Goal: Task Accomplishment & Management: Manage account settings

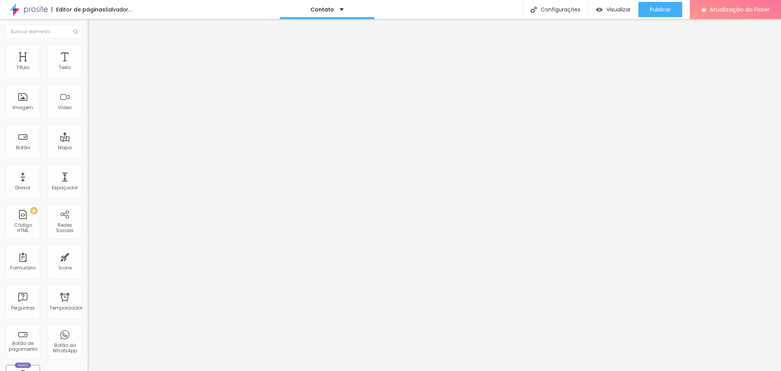
click at [88, 66] on span "Trocar imagem" at bounding box center [109, 62] width 42 height 6
click at [88, 44] on img at bounding box center [91, 47] width 7 height 7
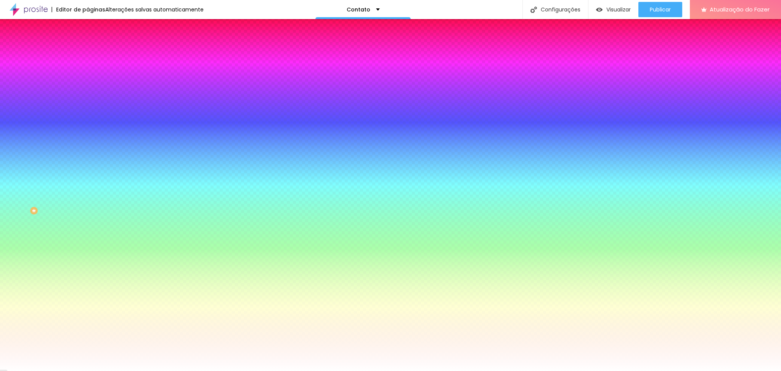
click at [88, 52] on li "Avançado" at bounding box center [132, 56] width 88 height 8
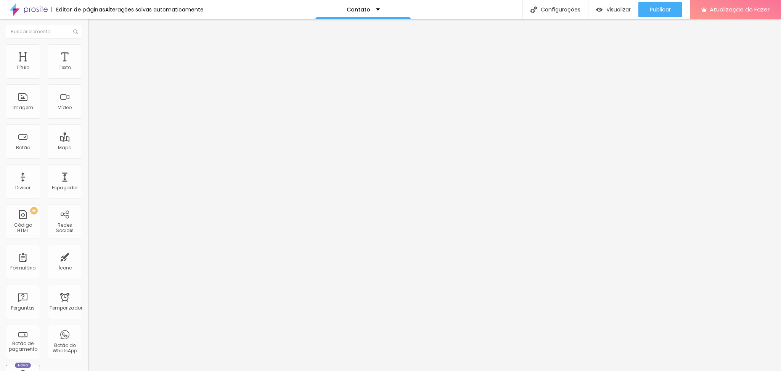
click at [95, 45] on font "Conteúdo" at bounding box center [107, 42] width 24 height 6
click at [88, 49] on li "Estilo" at bounding box center [132, 48] width 88 height 8
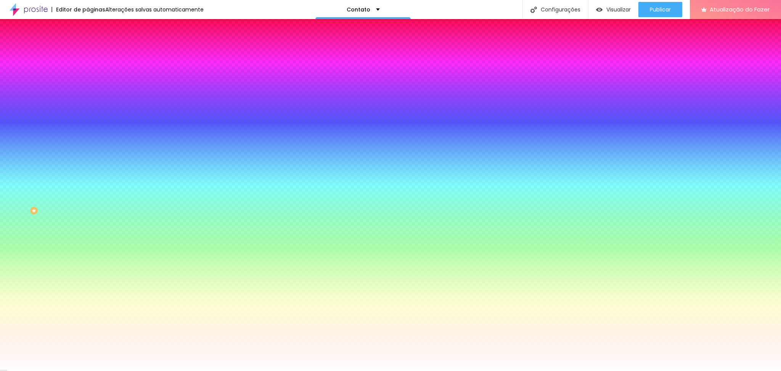
click at [88, 150] on div at bounding box center [132, 150] width 88 height 0
type input "#FFFFFF"
drag, startPoint x: 25, startPoint y: 200, endPoint x: 11, endPoint y: 167, distance: 35.7
click at [88, 158] on div "Cor de fundo Voltar ao padrão #FFFFFF" at bounding box center [132, 147] width 88 height 21
click at [88, 183] on div "Borda" at bounding box center [132, 181] width 88 height 5
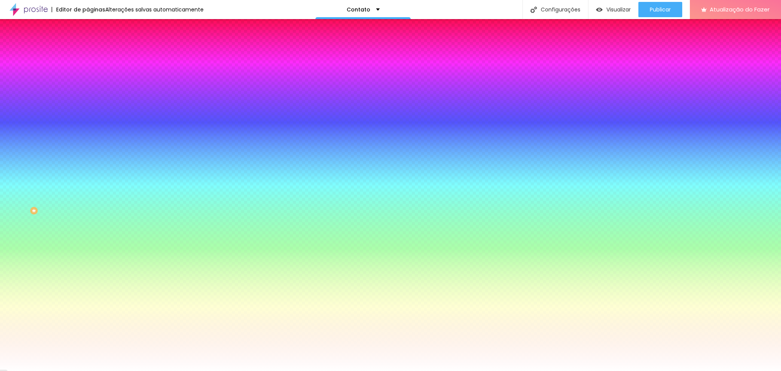
click at [88, 197] on button "button" at bounding box center [93, 196] width 11 height 8
type input "#000000"
drag, startPoint x: 120, startPoint y: 297, endPoint x: 94, endPoint y: 330, distance: 42.4
click at [94, 330] on body "Editor de páginas Alterações salvas automaticamente Contato Configurações Confi…" at bounding box center [390, 185] width 781 height 371
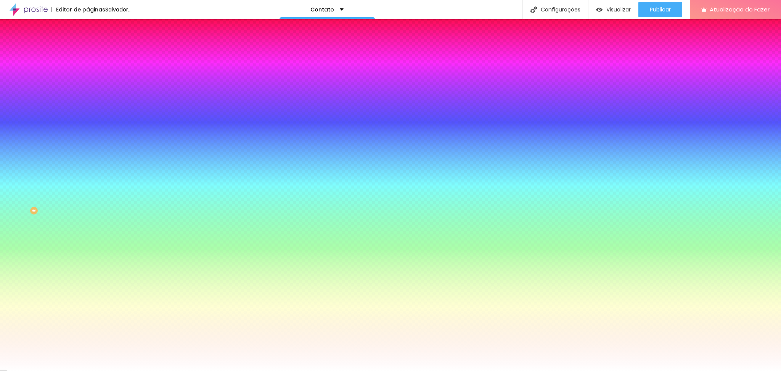
type input "1"
type input "0"
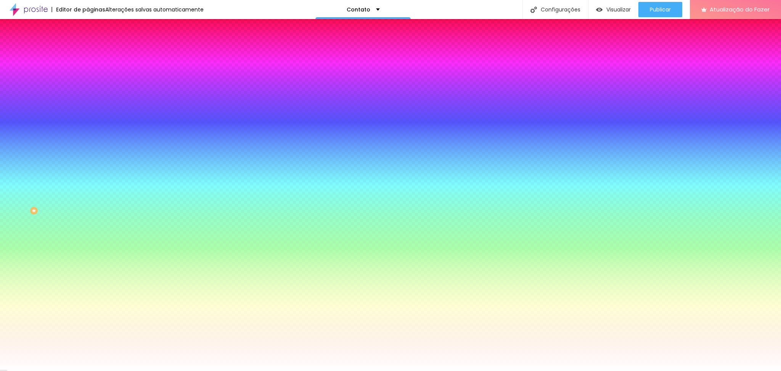
type input "1"
drag, startPoint x: 83, startPoint y: 248, endPoint x: 94, endPoint y: 252, distance: 12.1
type input "1"
click at [56, 370] on div at bounding box center [390, 371] width 781 height 0
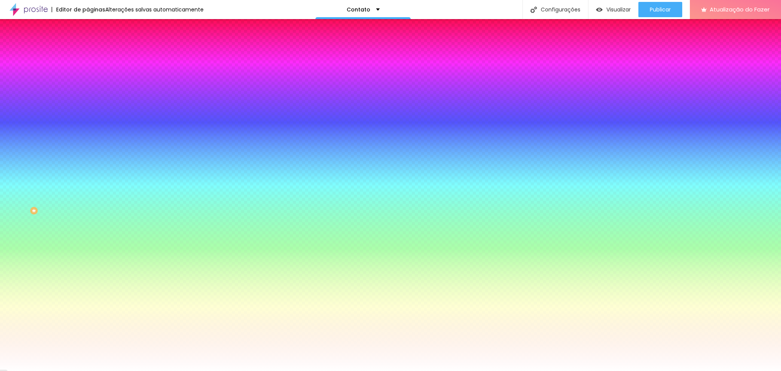
click at [88, 179] on button "button" at bounding box center [93, 175] width 11 height 8
type input "#000000"
drag, startPoint x: 117, startPoint y: 317, endPoint x: 104, endPoint y: 337, distance: 23.9
click at [104, 337] on body "Editor de páginas Alterações salvas automaticamente Contato Configurações Confi…" at bounding box center [390, 185] width 781 height 371
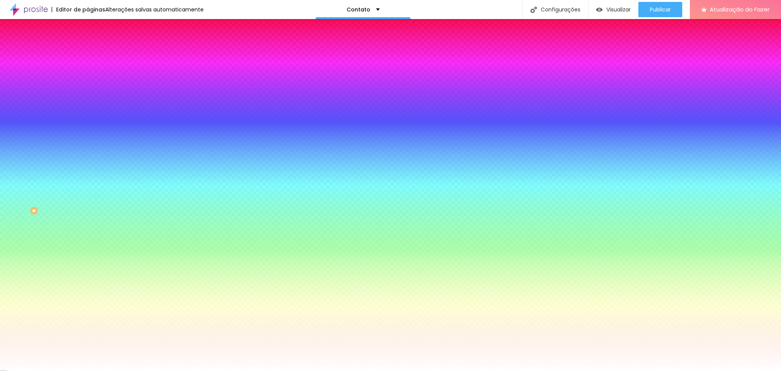
click at [25, 370] on div at bounding box center [390, 371] width 781 height 0
click at [91, 83] on icon "button" at bounding box center [92, 83] width 2 height 2
type input "#BCBCBC"
drag, startPoint x: 111, startPoint y: 226, endPoint x: 105, endPoint y: 199, distance: 27.8
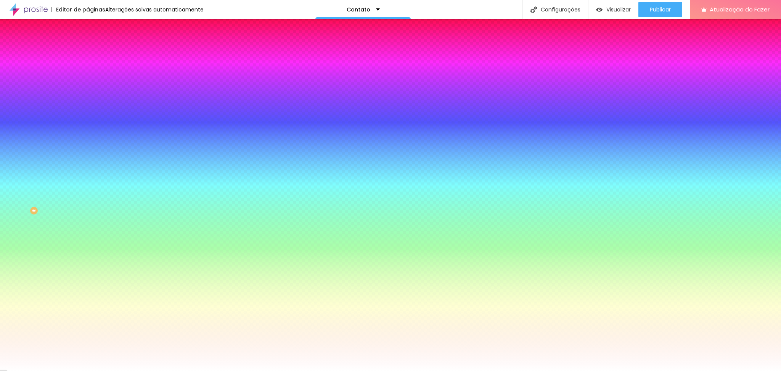
click at [301, 370] on div at bounding box center [390, 371] width 781 height 0
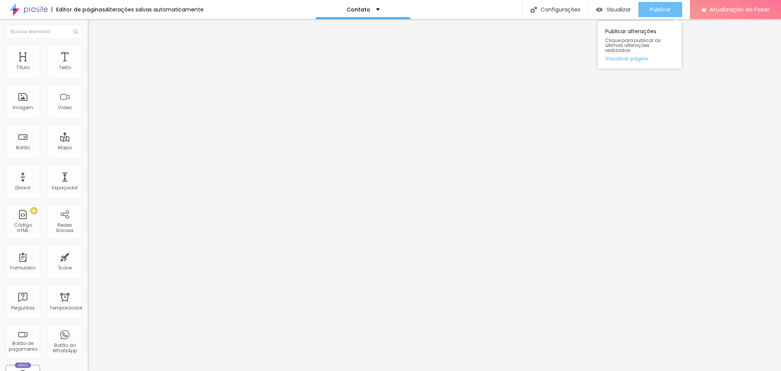
click at [651, 9] on font "Publicar" at bounding box center [660, 10] width 21 height 8
click at [93, 27] on img "button" at bounding box center [96, 28] width 6 height 6
click at [648, 5] on button "Publicar" at bounding box center [660, 9] width 44 height 15
click at [92, 66] on font "Trocar imagem" at bounding box center [110, 62] width 37 height 6
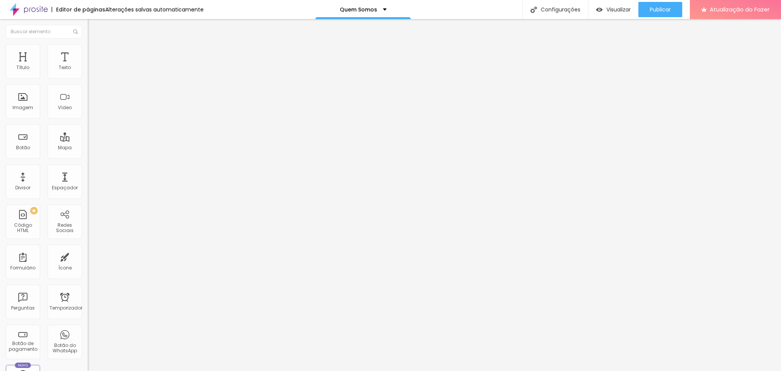
click at [92, 66] on font "Trocar imagem" at bounding box center [110, 62] width 37 height 6
